Goal: Book appointment/travel/reservation

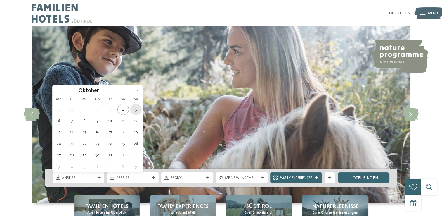
type div "05.10.2025"
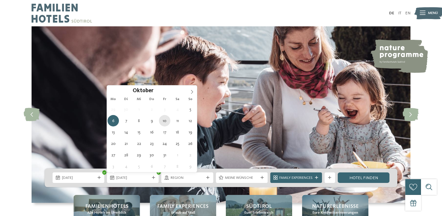
type div "10.10.2025"
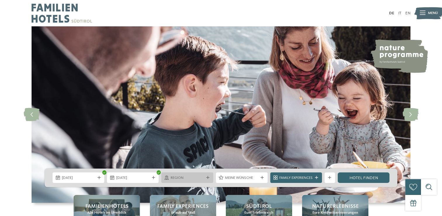
click at [183, 177] on span "Region" at bounding box center [187, 177] width 33 height 5
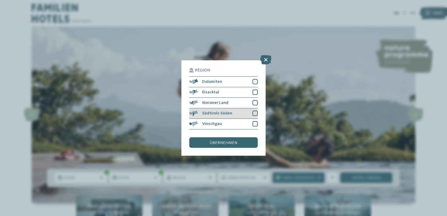
click at [253, 113] on div at bounding box center [254, 112] width 5 height 5
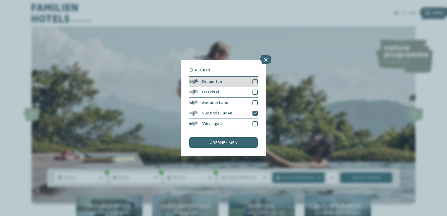
click at [255, 82] on div at bounding box center [254, 81] width 5 height 5
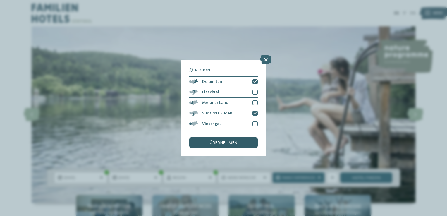
click at [231, 143] on span "übernehmen" at bounding box center [223, 143] width 27 height 4
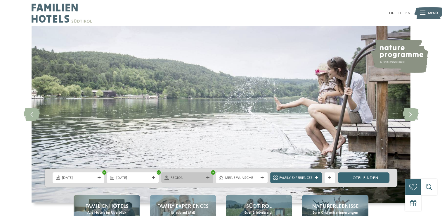
click at [205, 177] on div at bounding box center [207, 177] width 5 height 3
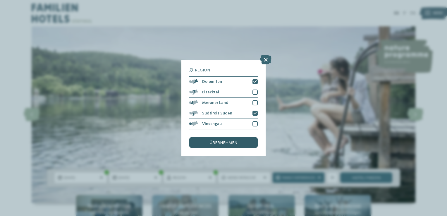
click at [227, 141] on span "übernehmen" at bounding box center [223, 143] width 27 height 4
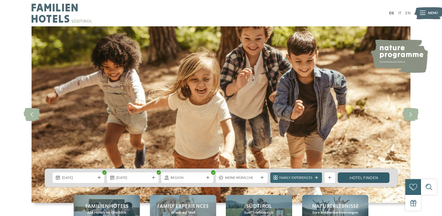
click at [360, 176] on link "Hotel finden" at bounding box center [364, 177] width 52 height 11
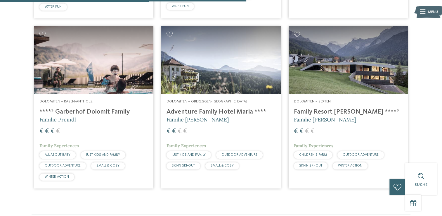
scroll to position [357, 0]
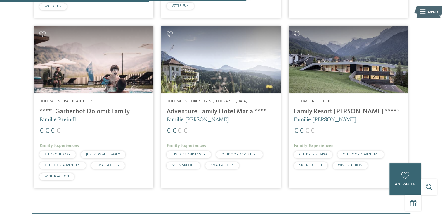
click at [205, 113] on h4 "Adventure Family Hotel Maria ****" at bounding box center [221, 112] width 109 height 8
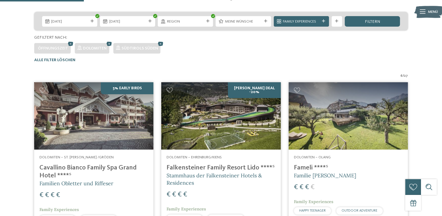
scroll to position [36, 0]
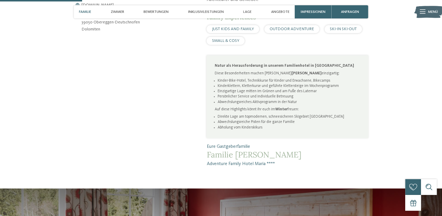
scroll to position [292, 0]
